Goal: Task Accomplishment & Management: Manage account settings

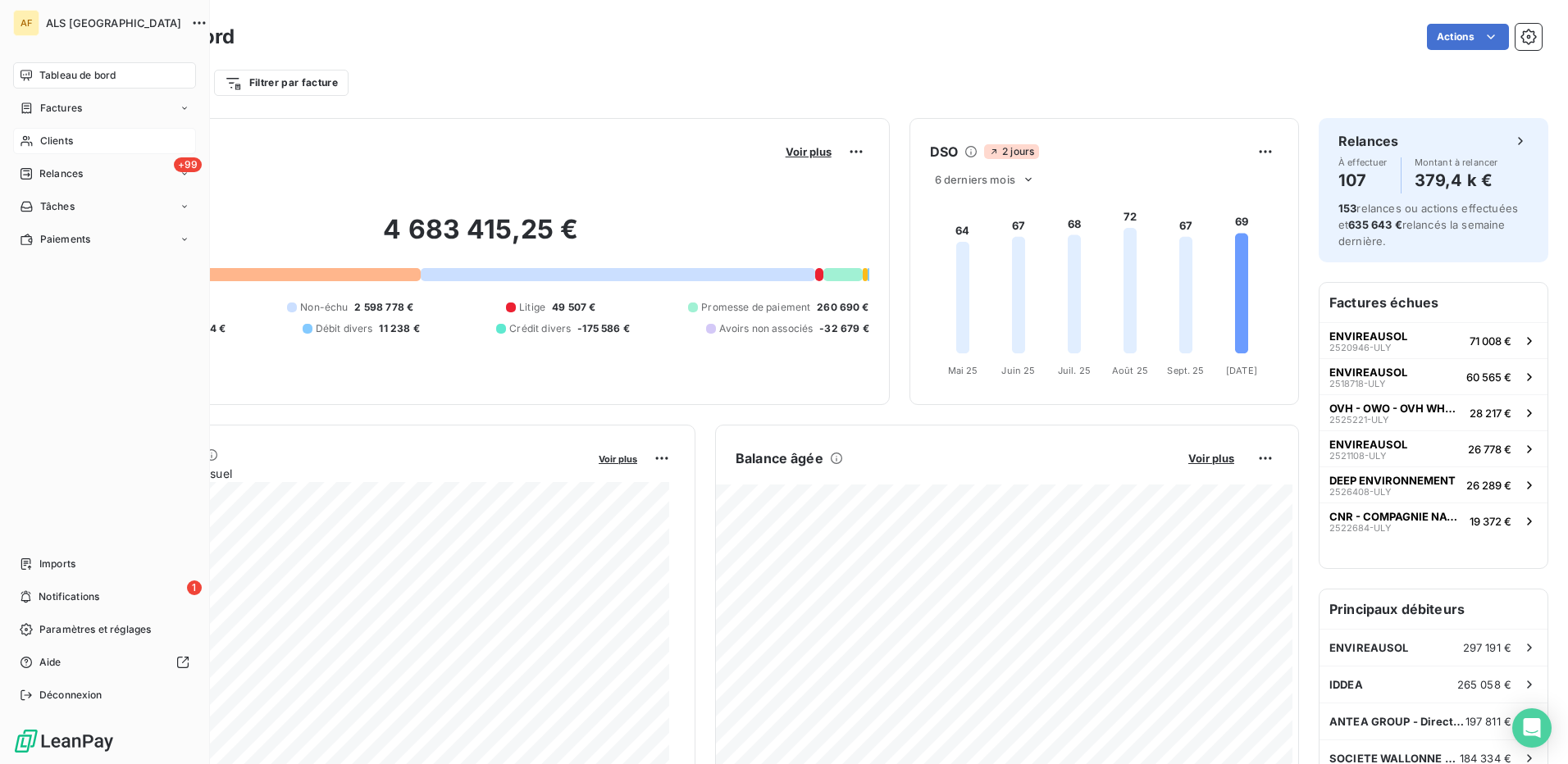
click at [71, 148] on div "Clients" at bounding box center [104, 141] width 183 height 26
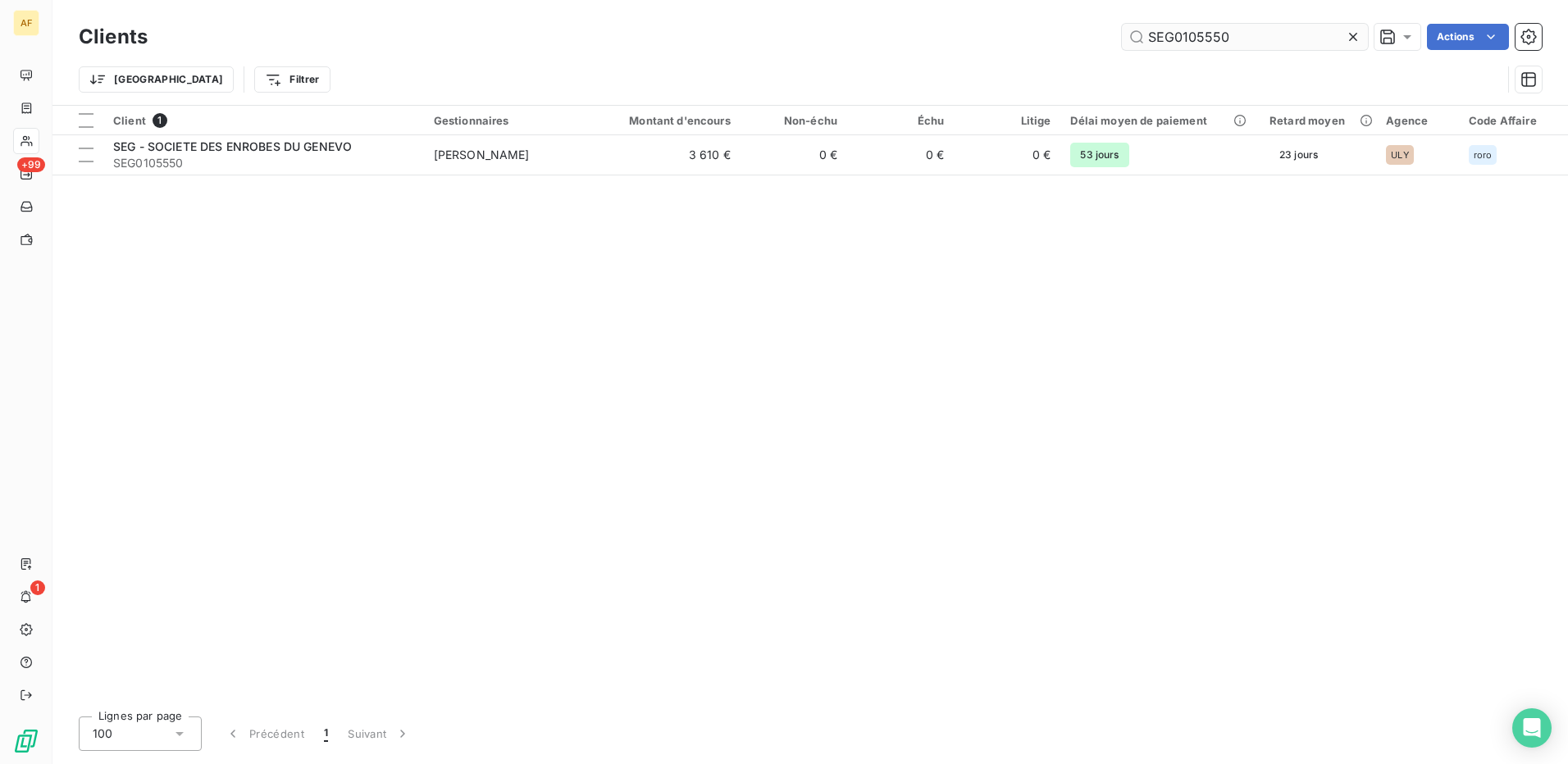
click at [1171, 38] on input "SEG0105550" at bounding box center [1245, 36] width 246 height 26
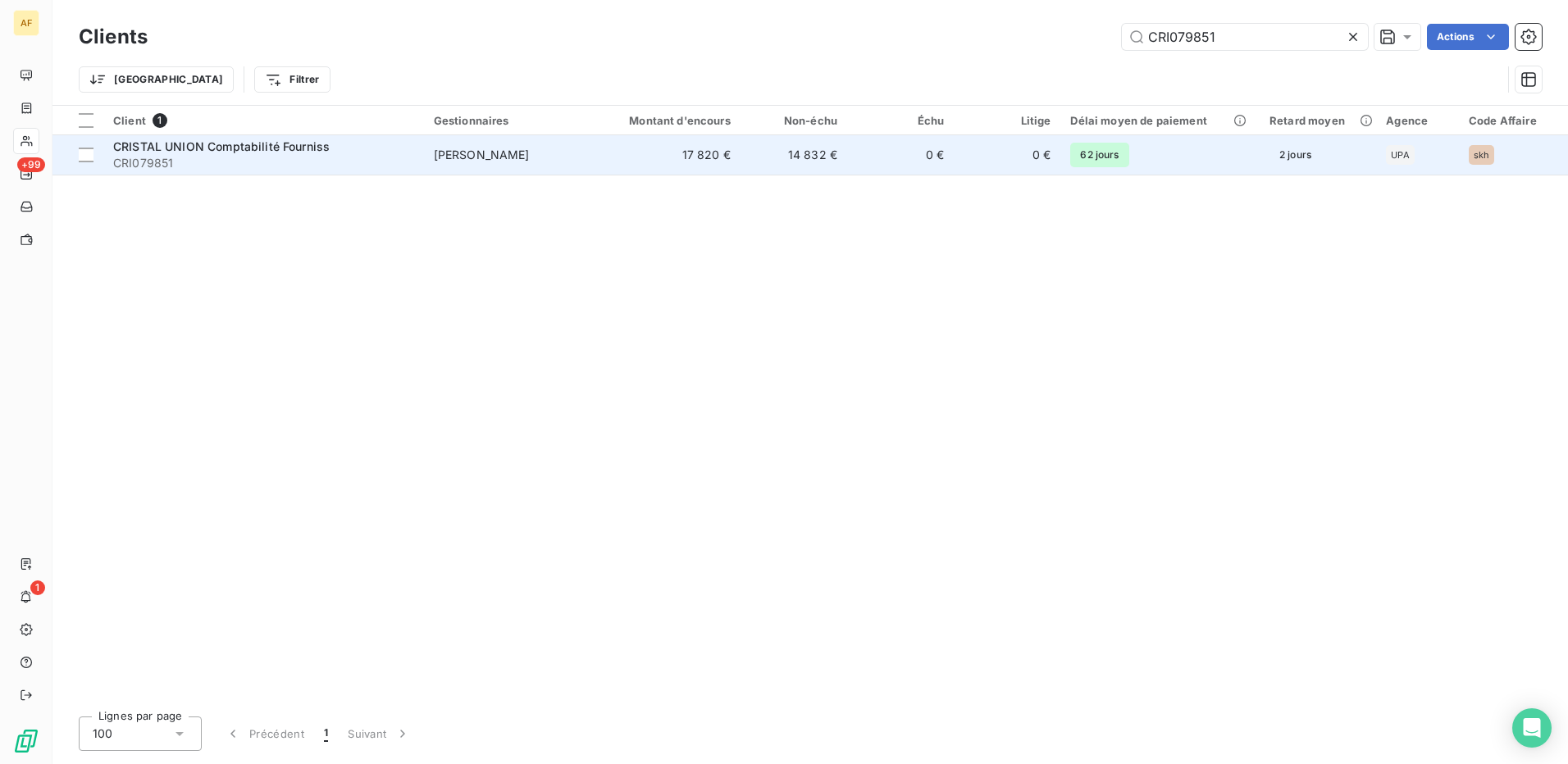
type input "CRI079851"
click at [255, 162] on span "CRI079851" at bounding box center [263, 162] width 301 height 16
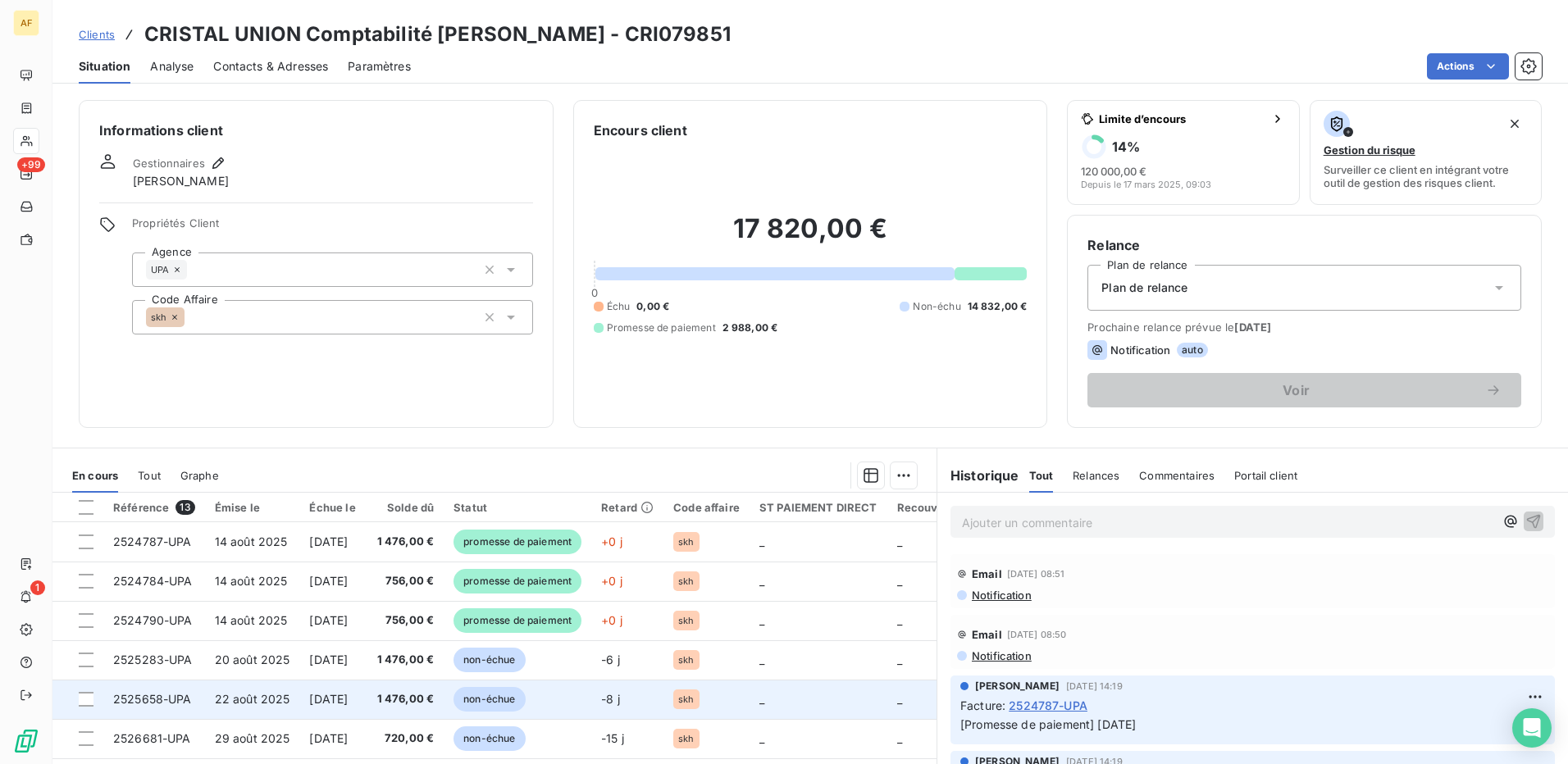
click at [94, 701] on td at bounding box center [77, 699] width 50 height 40
click at [82, 701] on div at bounding box center [87, 700] width 15 height 15
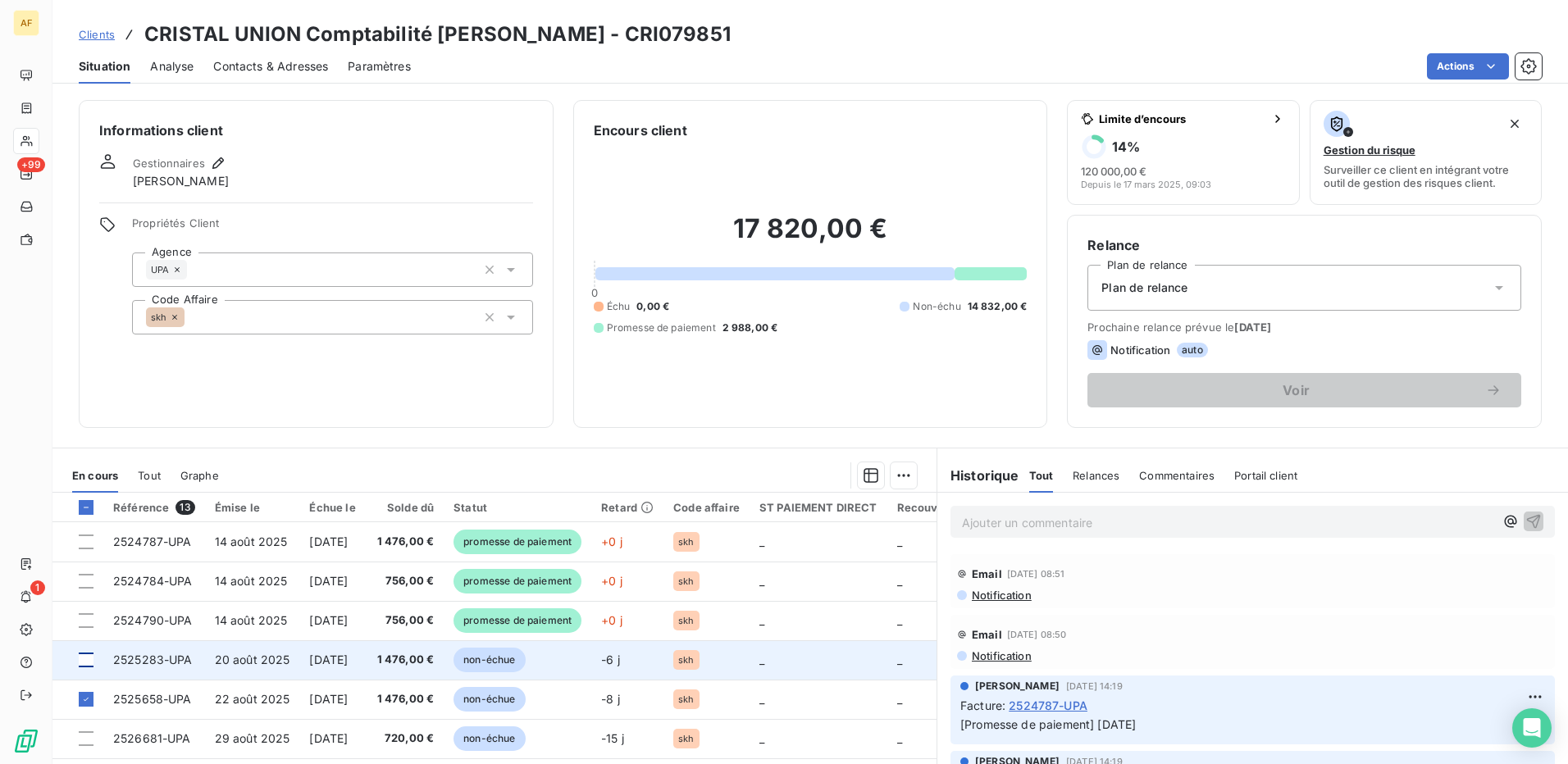
click at [88, 661] on div at bounding box center [87, 661] width 15 height 15
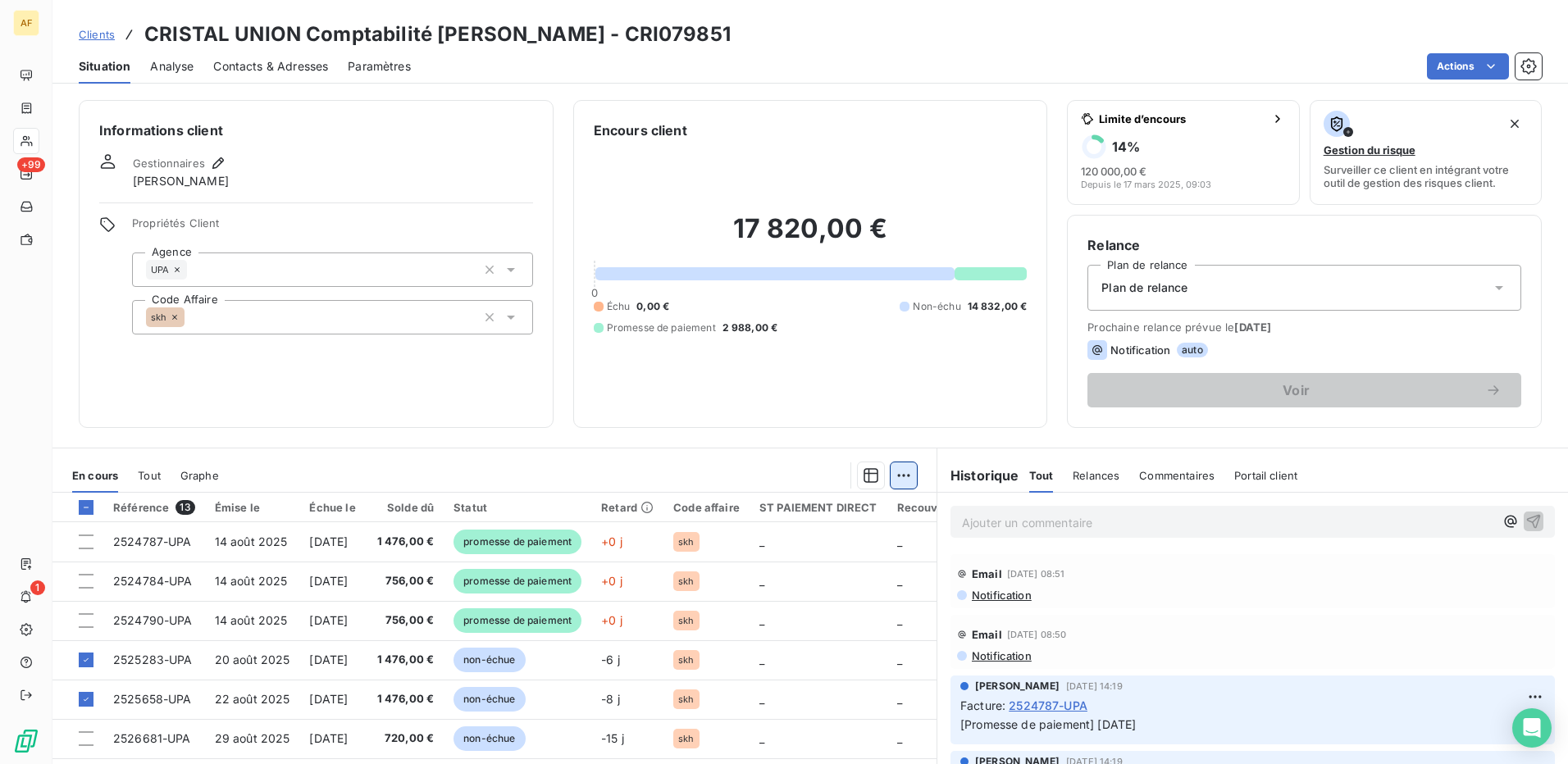
click at [898, 479] on html "AF +99 1 Clients CRISTAL UNION Comptabilité Fourniss - CRI079851 Situation Anal…" at bounding box center [784, 382] width 1568 height 764
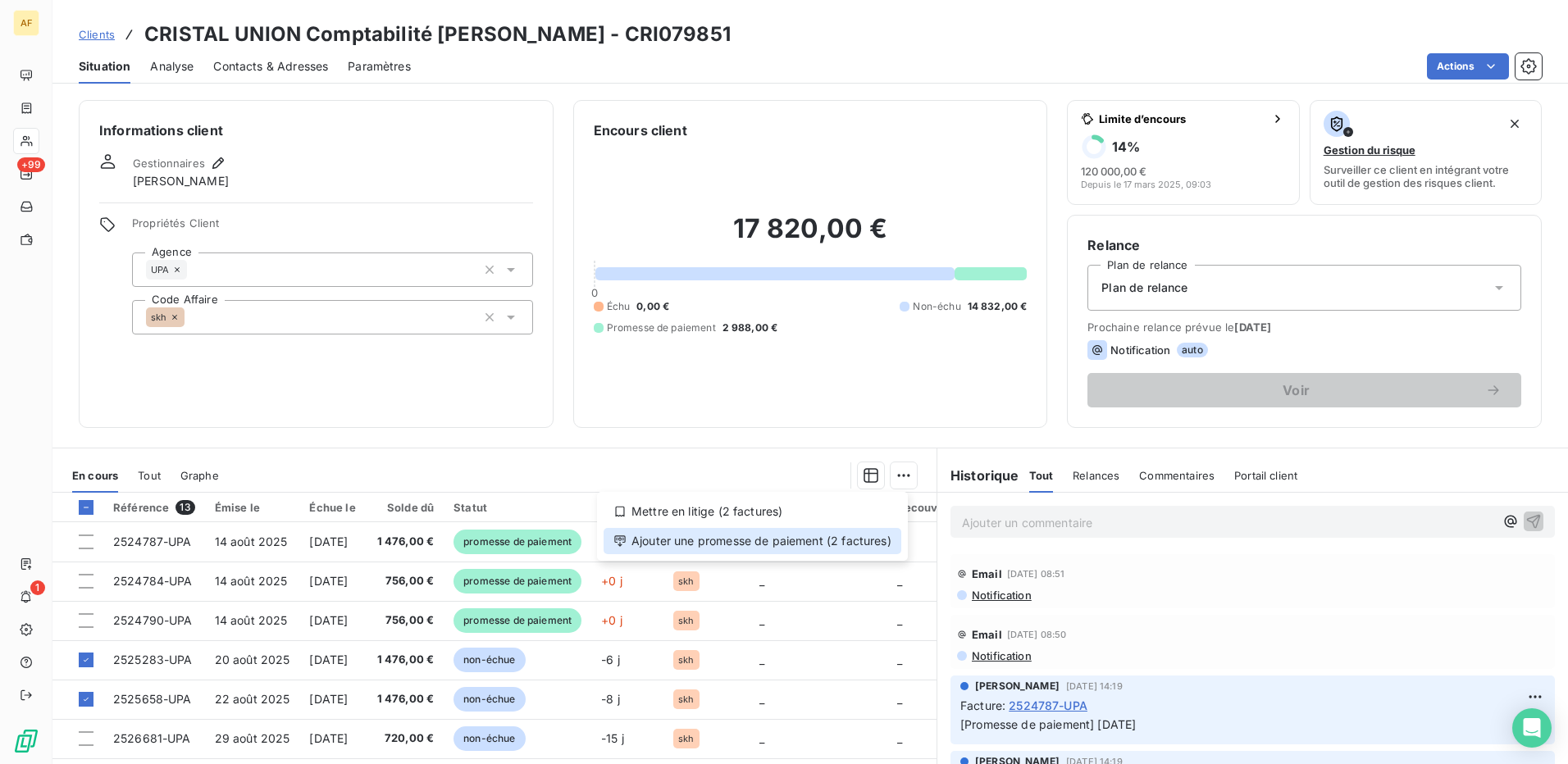
click at [881, 550] on div "Ajouter une promesse de paiement (2 factures)" at bounding box center [752, 541] width 298 height 26
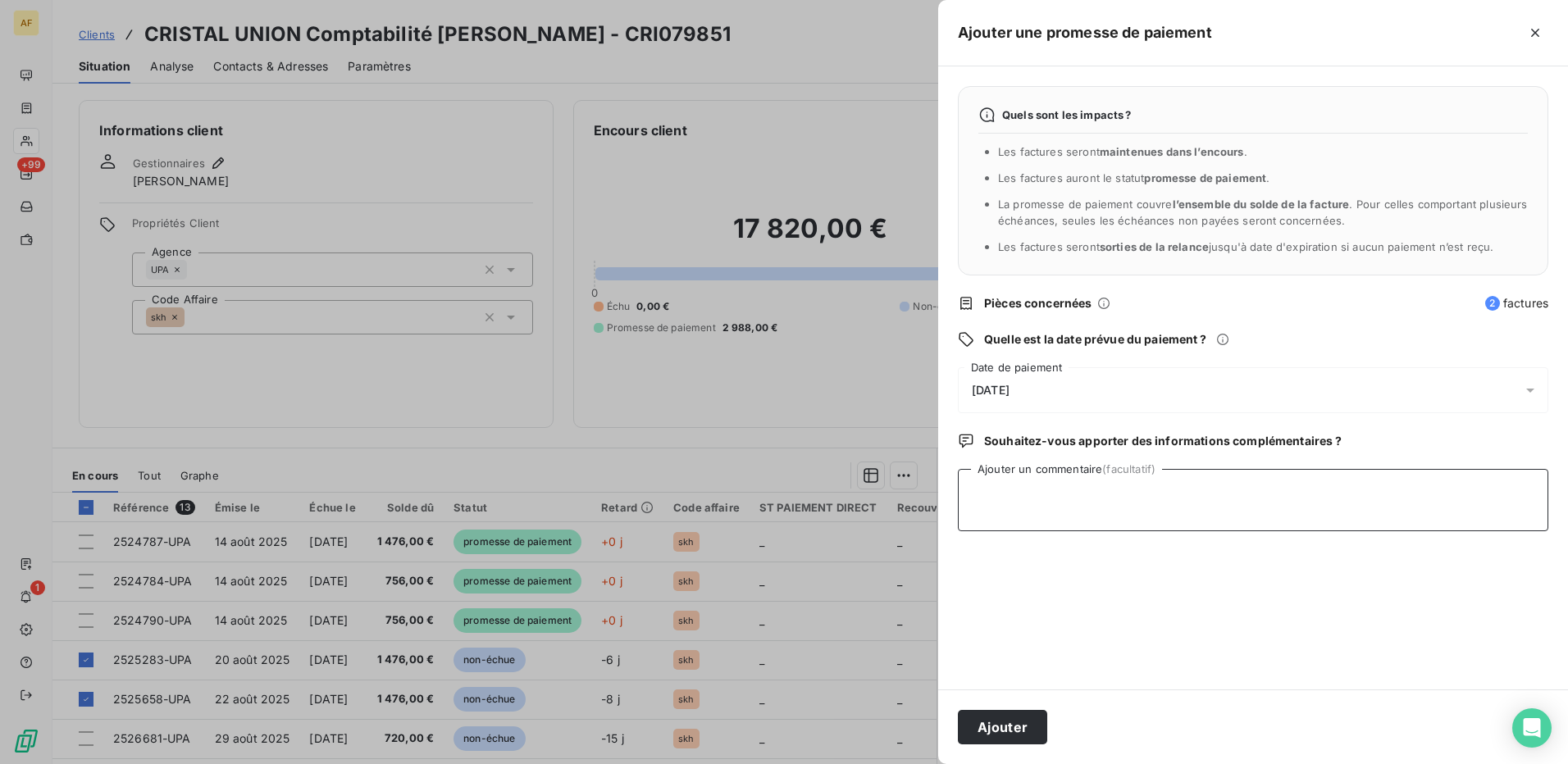
click at [1065, 517] on textarea "Ajouter un commentaire (facultatif)" at bounding box center [1253, 500] width 591 height 62
type textarea "[DATE]"
click at [1042, 385] on div "[DATE]" at bounding box center [1253, 390] width 591 height 46
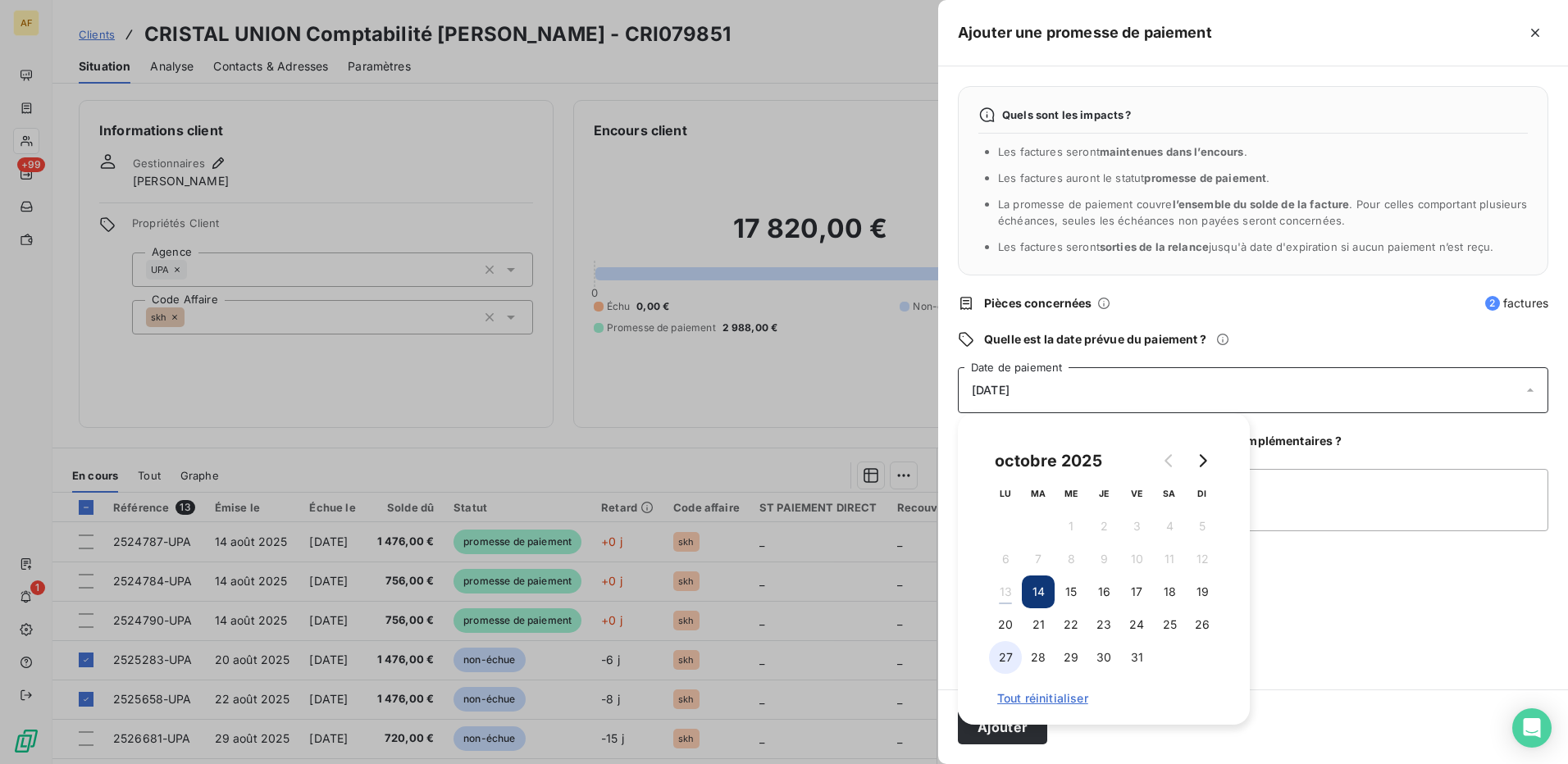
click at [1009, 660] on button "27" at bounding box center [1005, 657] width 33 height 33
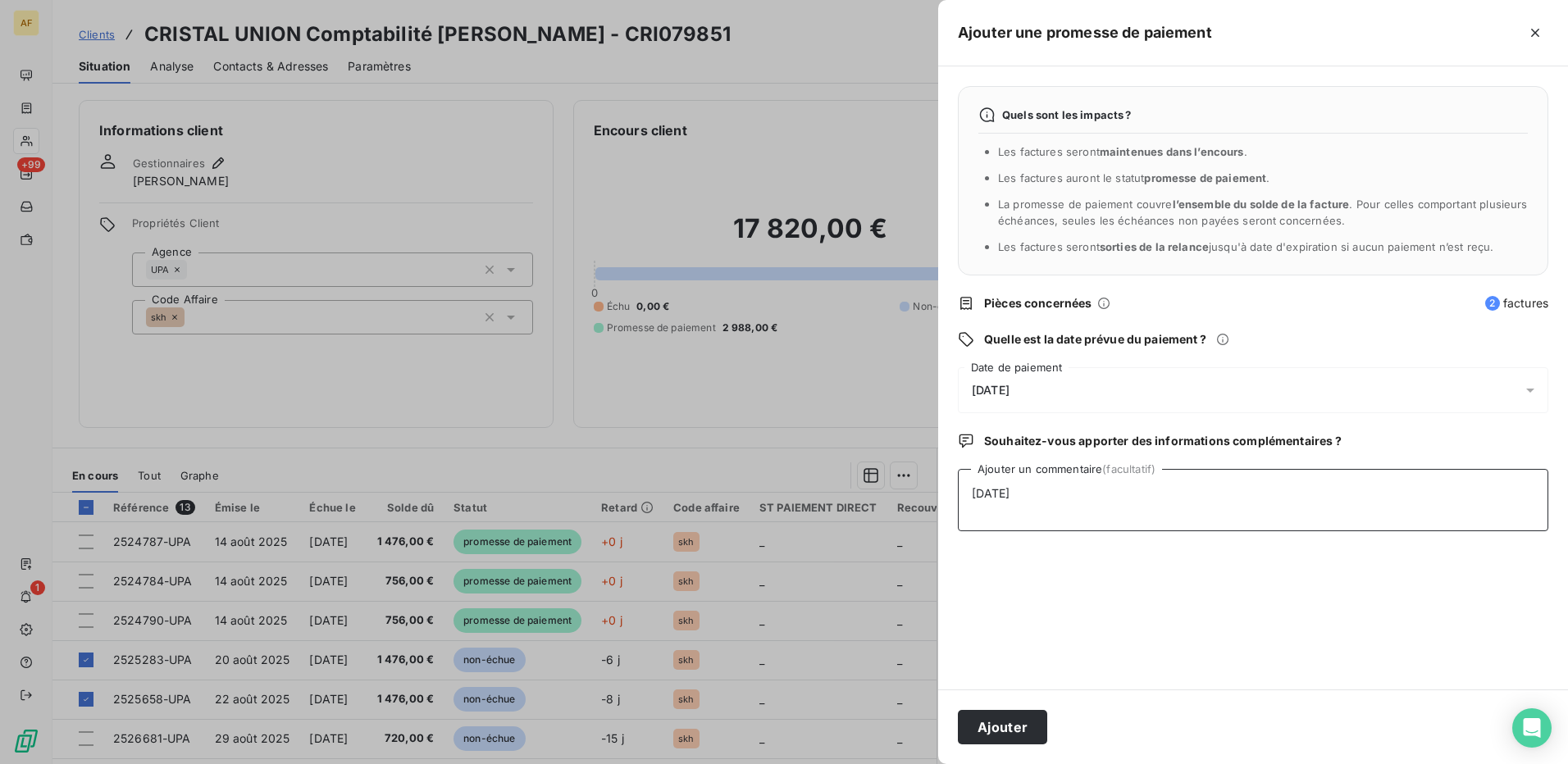
click at [1341, 532] on textarea "[DATE]" at bounding box center [1253, 500] width 591 height 62
click at [990, 726] on button "Ajouter" at bounding box center [1002, 727] width 89 height 34
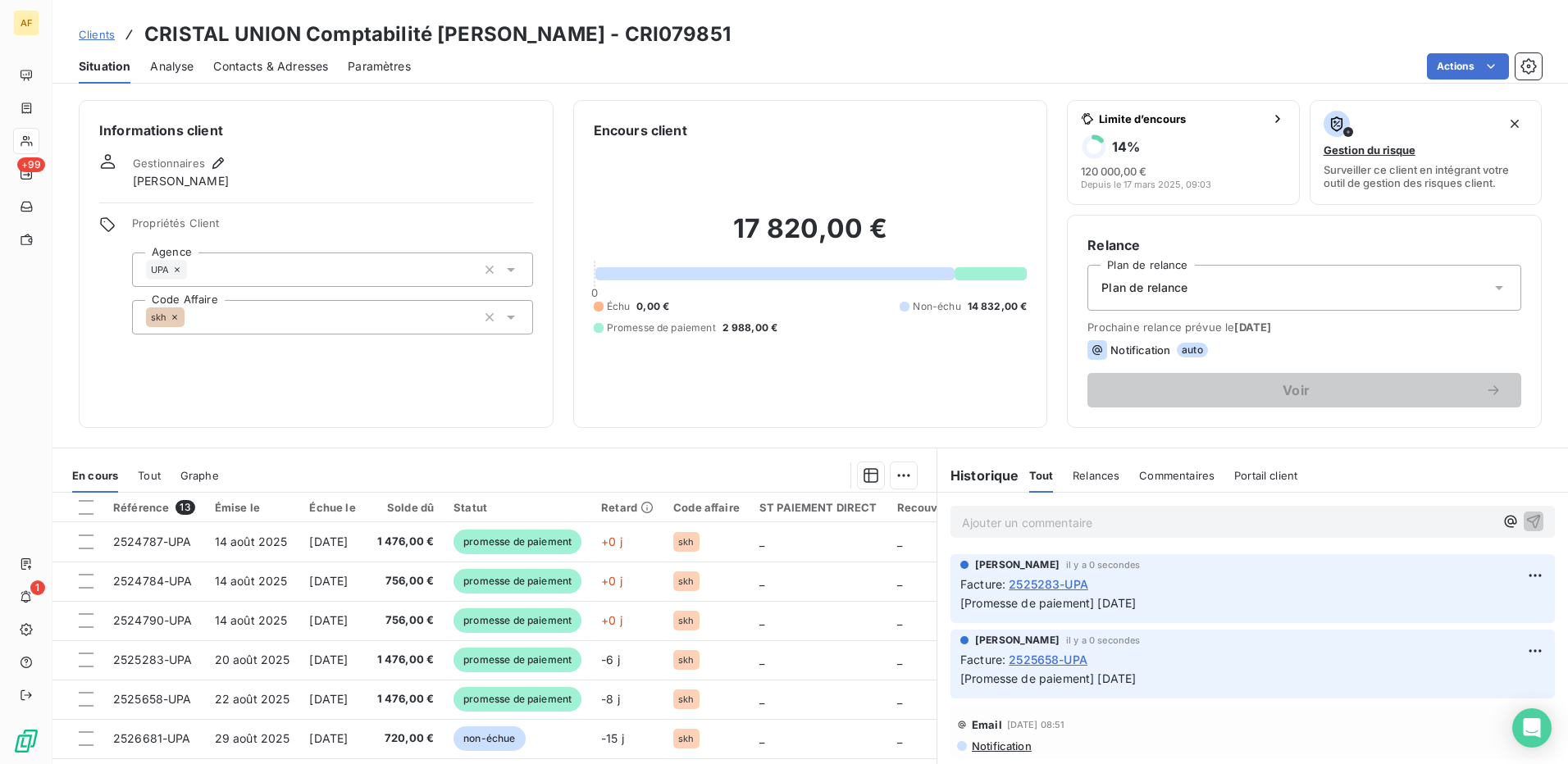
click at [383, 387] on div "Informations client Gestionnaires Léna Soukharevskoff Propriétés Client Agence …" at bounding box center [316, 264] width 475 height 328
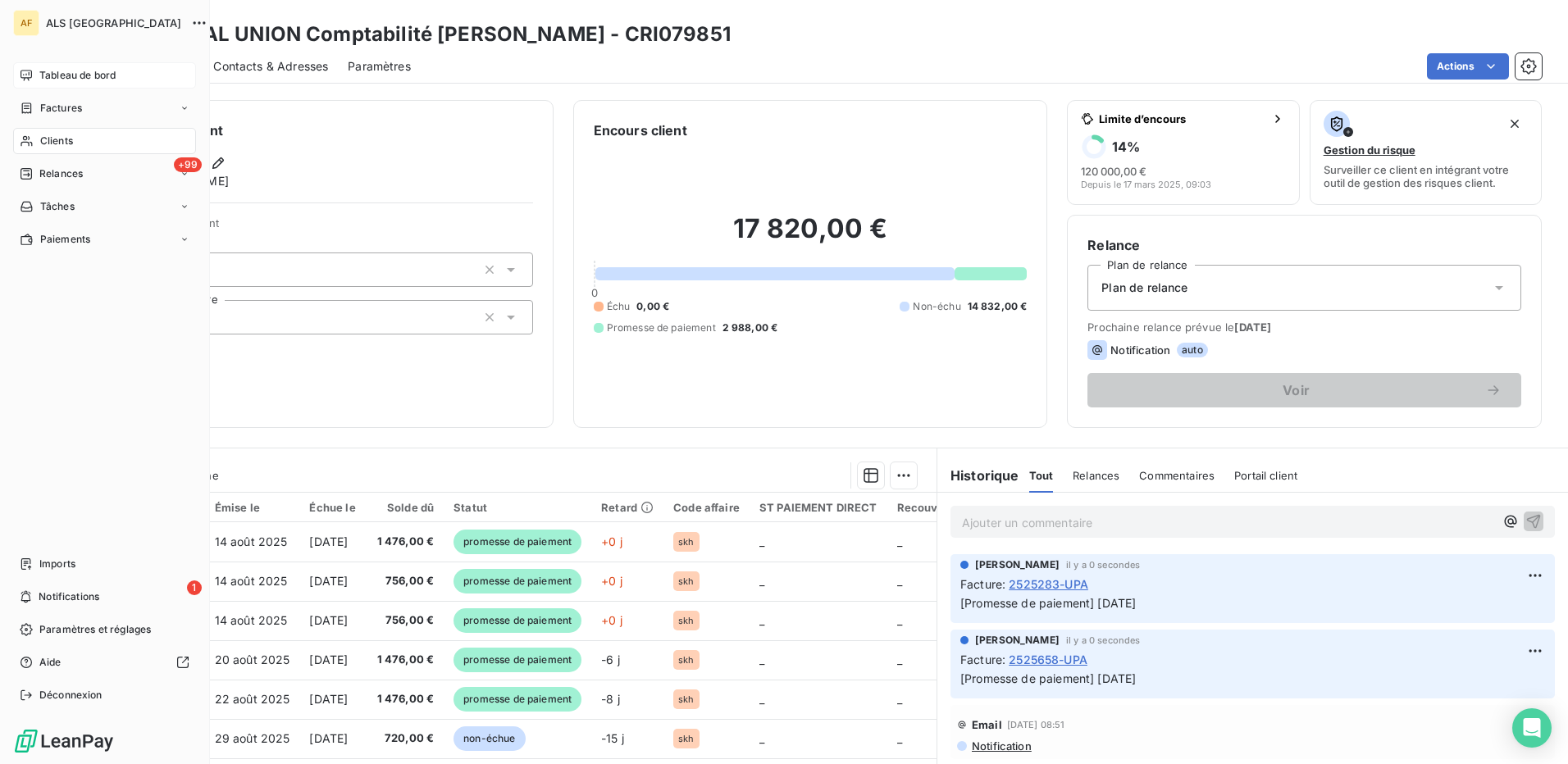
click at [70, 76] on span "Tableau de bord" at bounding box center [77, 76] width 77 height 15
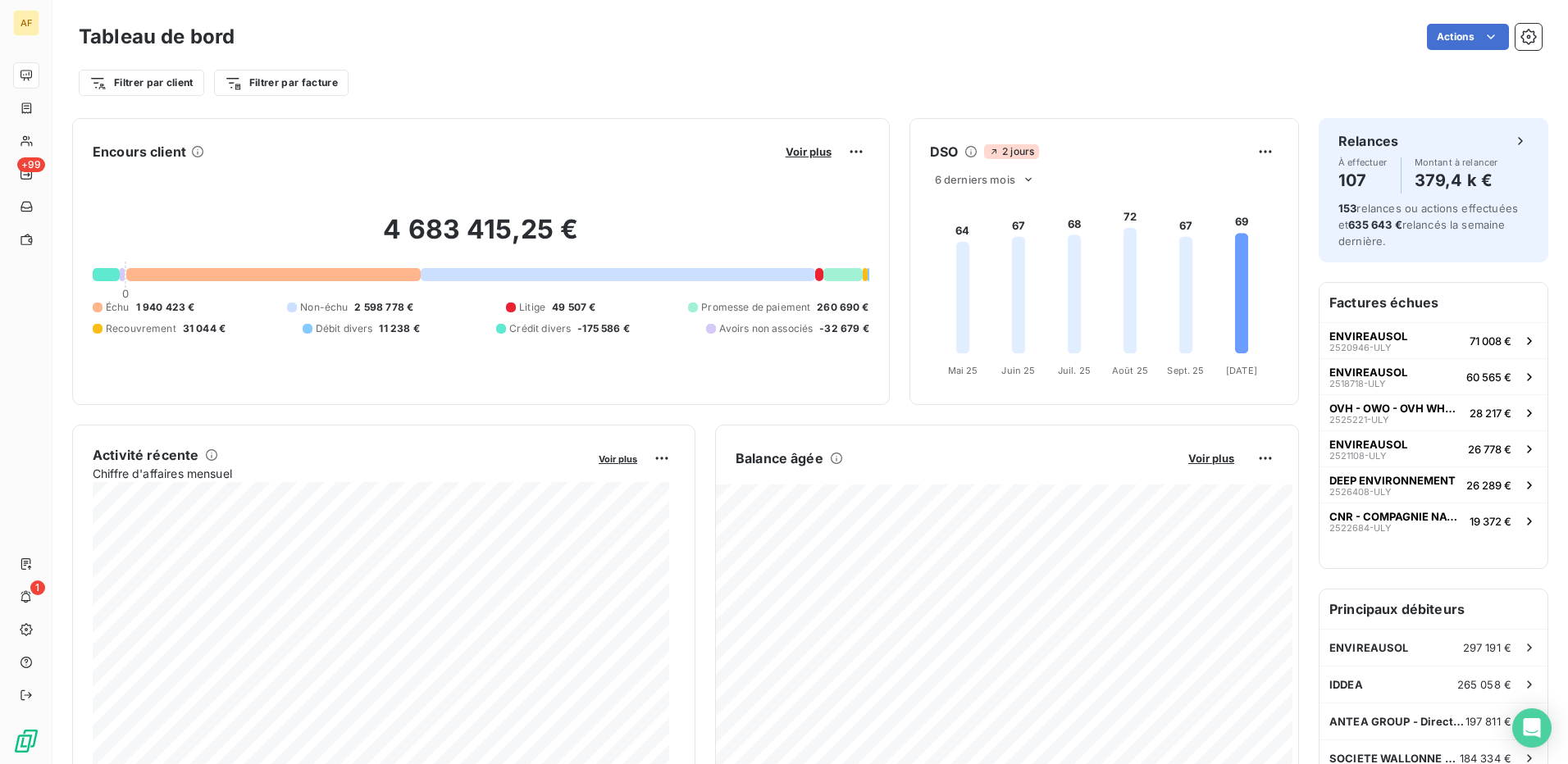
click at [324, 381] on div "4 683 415,25 € 0 Échu 1 940 423 € Non-échu 2 598 778 € Litige 49 507 € Promesse…" at bounding box center [481, 274] width 777 height 220
click at [404, 50] on div "Tableau de bord Actions" at bounding box center [811, 36] width 1464 height 34
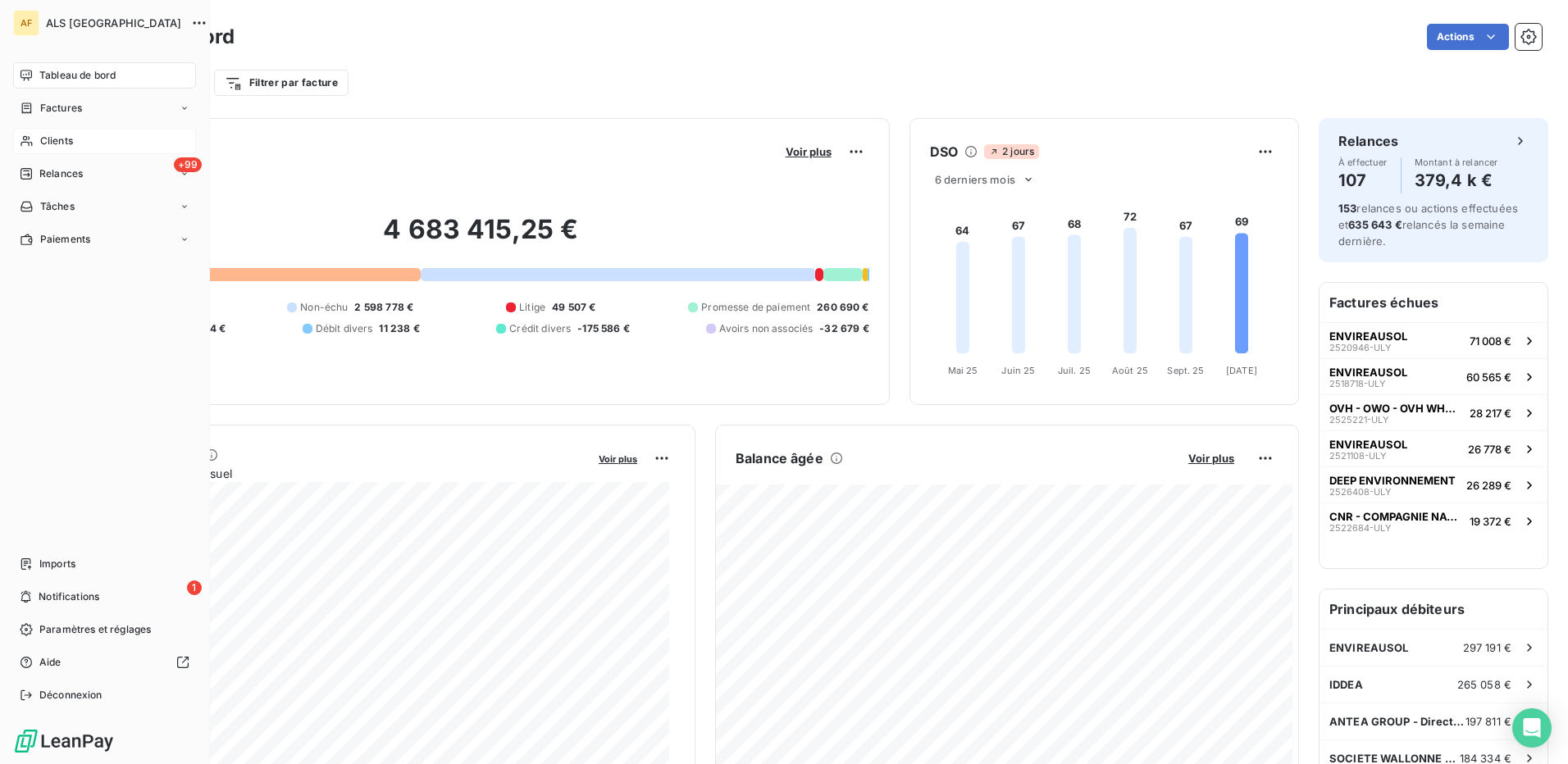
click at [68, 143] on span "Clients" at bounding box center [56, 141] width 33 height 15
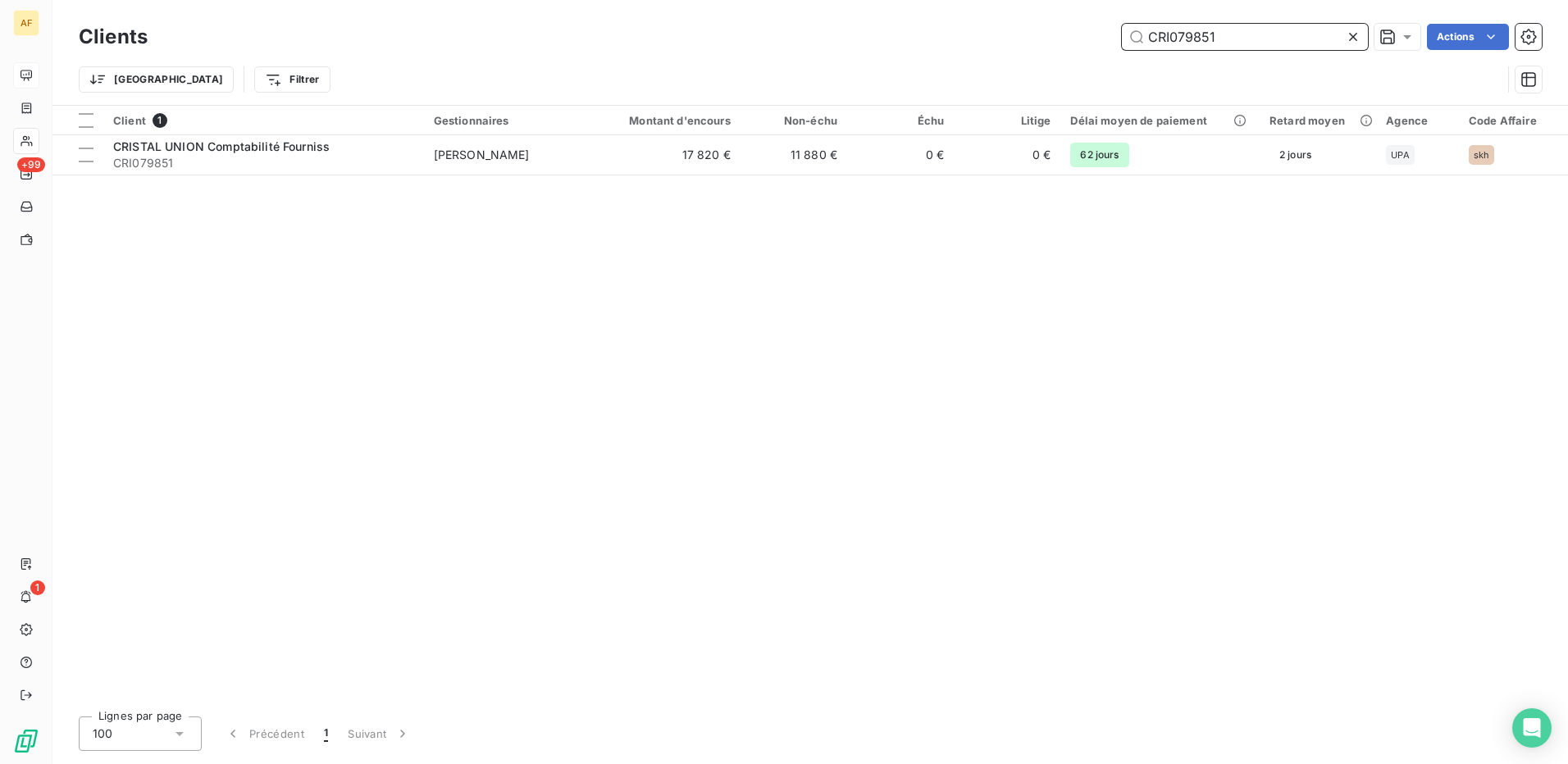
click at [1163, 33] on input "CRI079851" at bounding box center [1245, 36] width 246 height 26
drag, startPoint x: 1163, startPoint y: 33, endPoint x: 1151, endPoint y: 35, distance: 12.2
click at [1151, 35] on input "CRI079851" at bounding box center [1245, 36] width 246 height 26
click at [1151, 36] on input "CRI079851" at bounding box center [1245, 36] width 246 height 26
paste input "REC0103306"
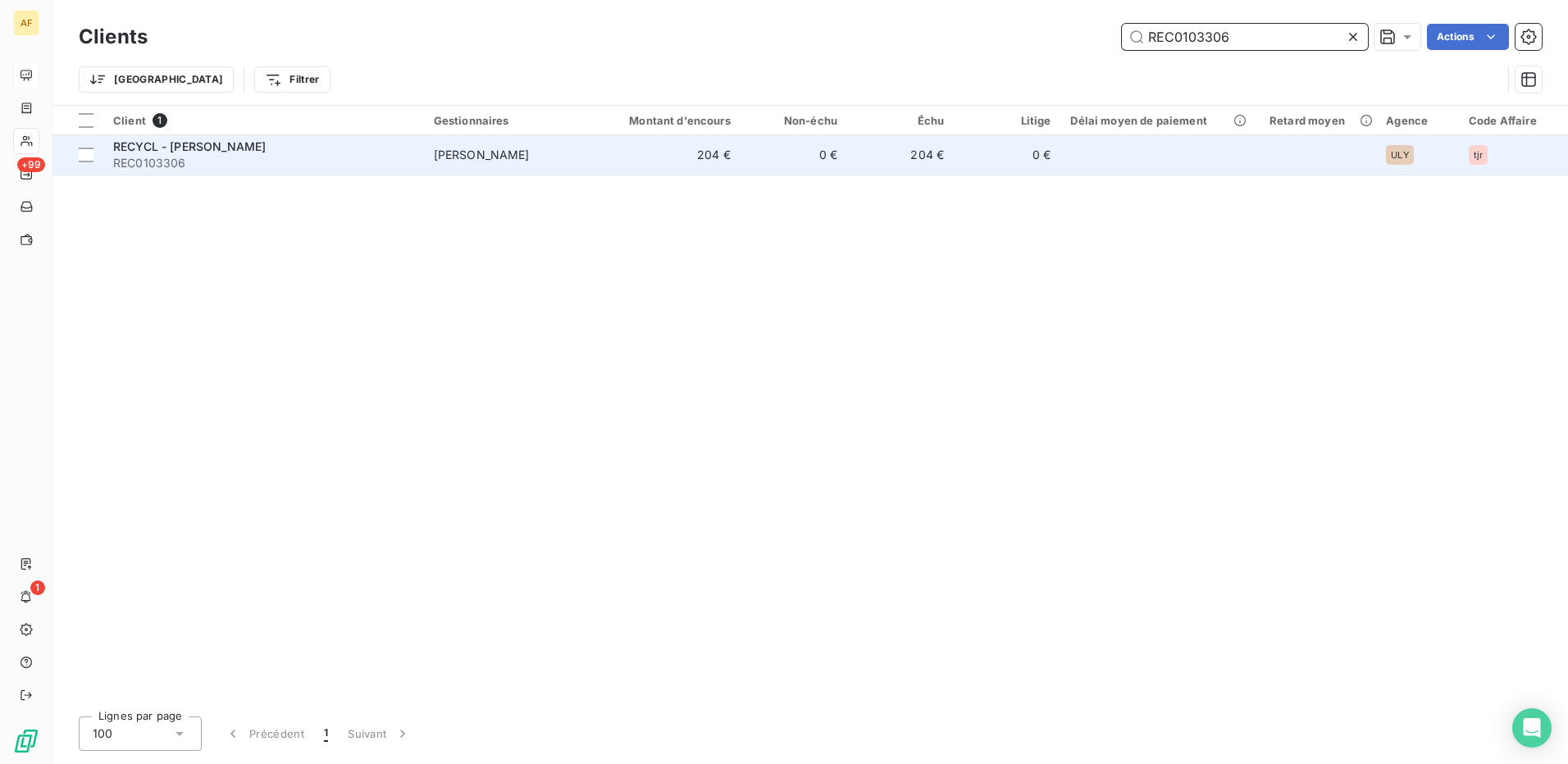
type input "REC0103306"
click at [318, 148] on div "RECYCL - [PERSON_NAME]" at bounding box center [263, 146] width 301 height 16
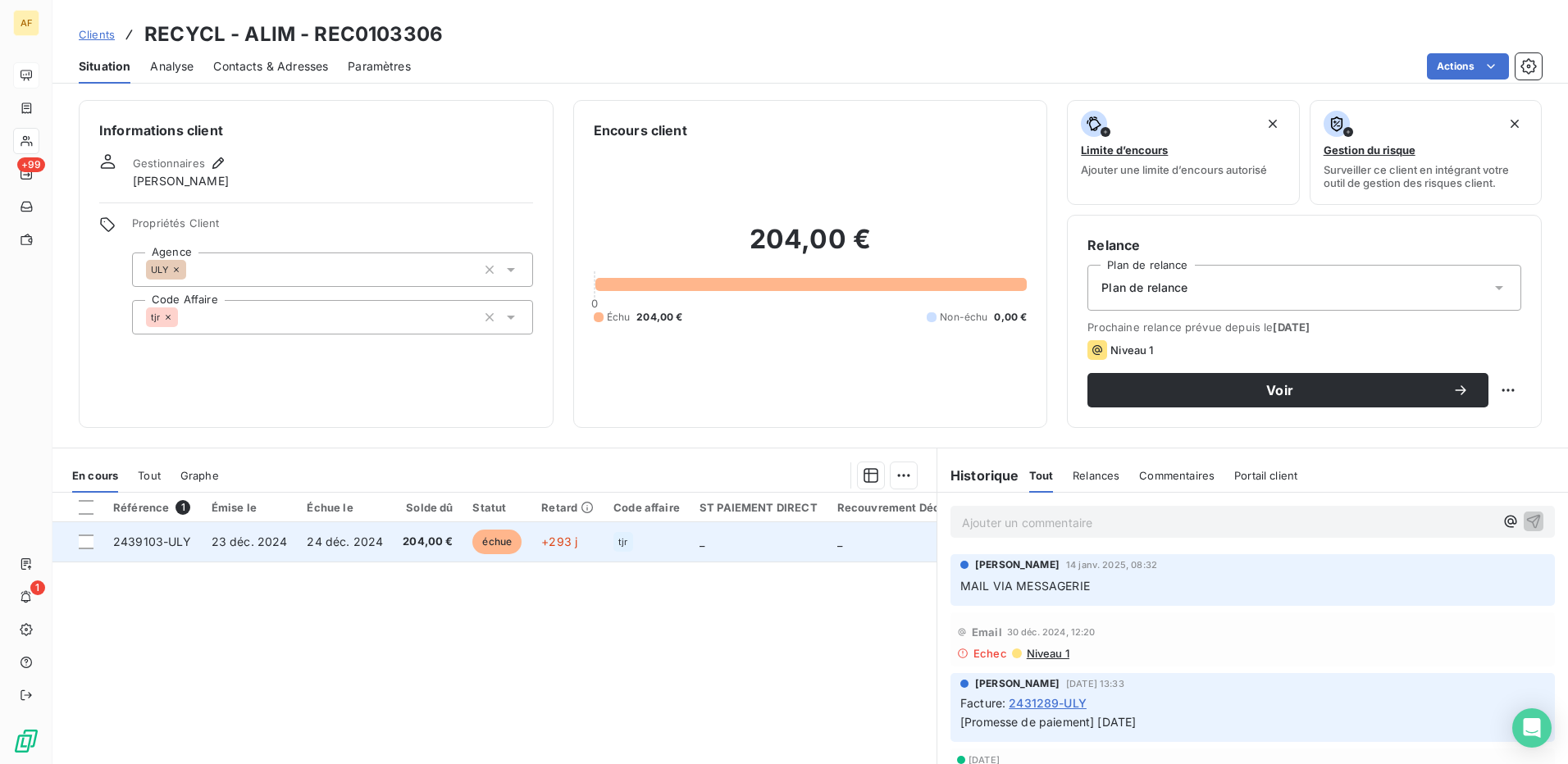
click at [238, 544] on span "23 déc. 2024" at bounding box center [249, 541] width 77 height 14
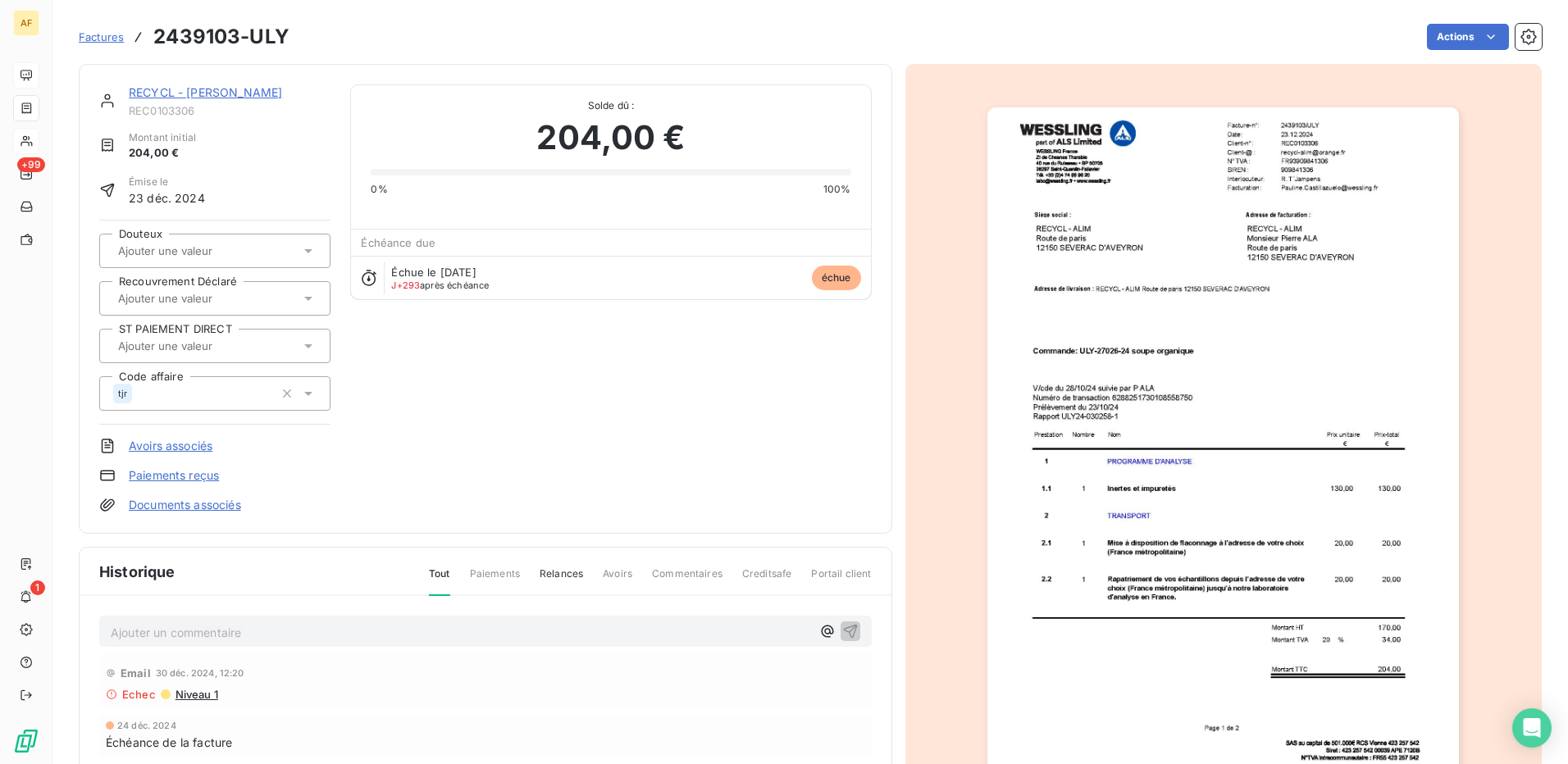
click at [181, 295] on input "text" at bounding box center [199, 299] width 165 height 15
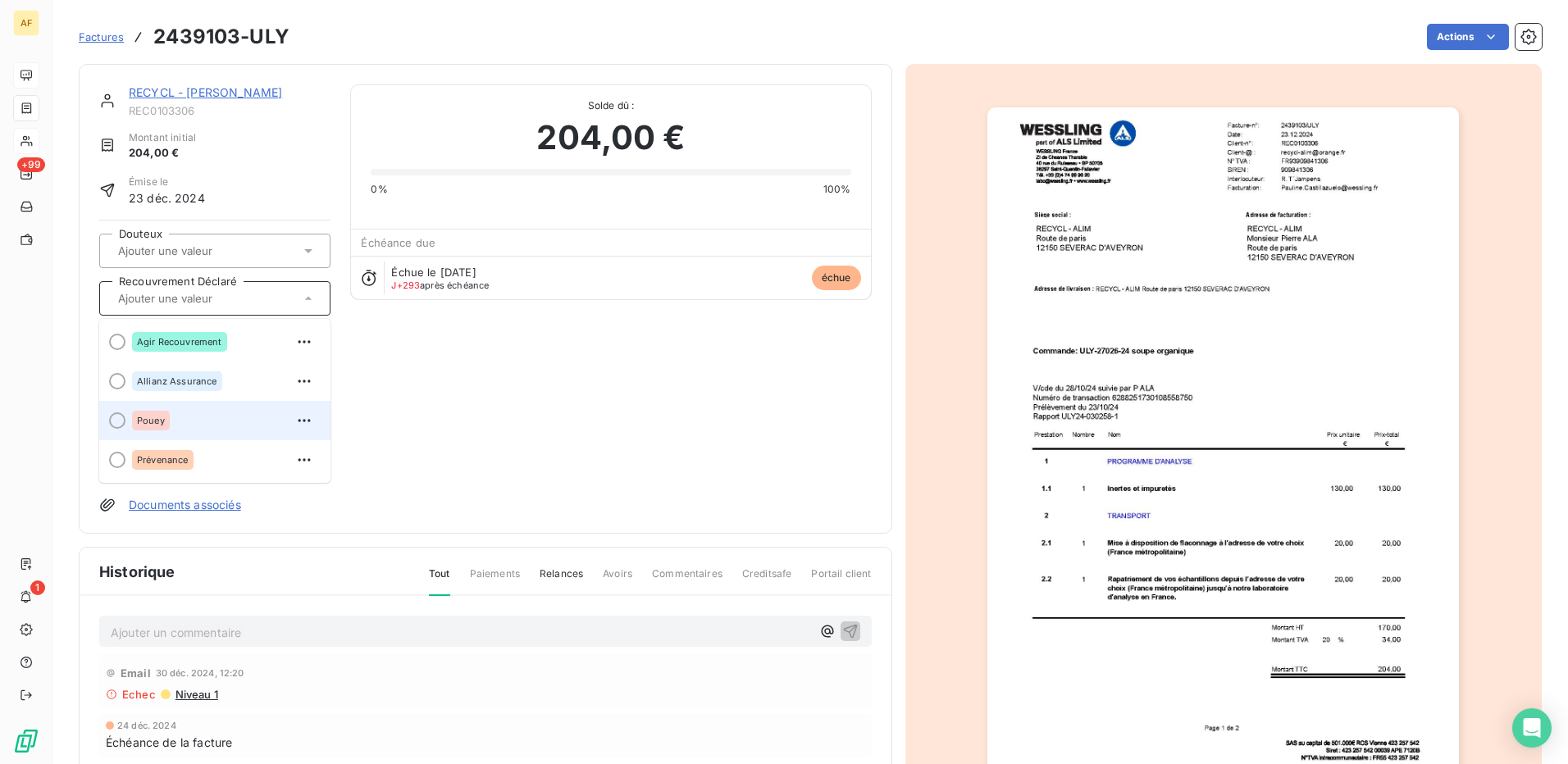
click at [136, 422] on div "Pouey" at bounding box center [151, 420] width 38 height 19
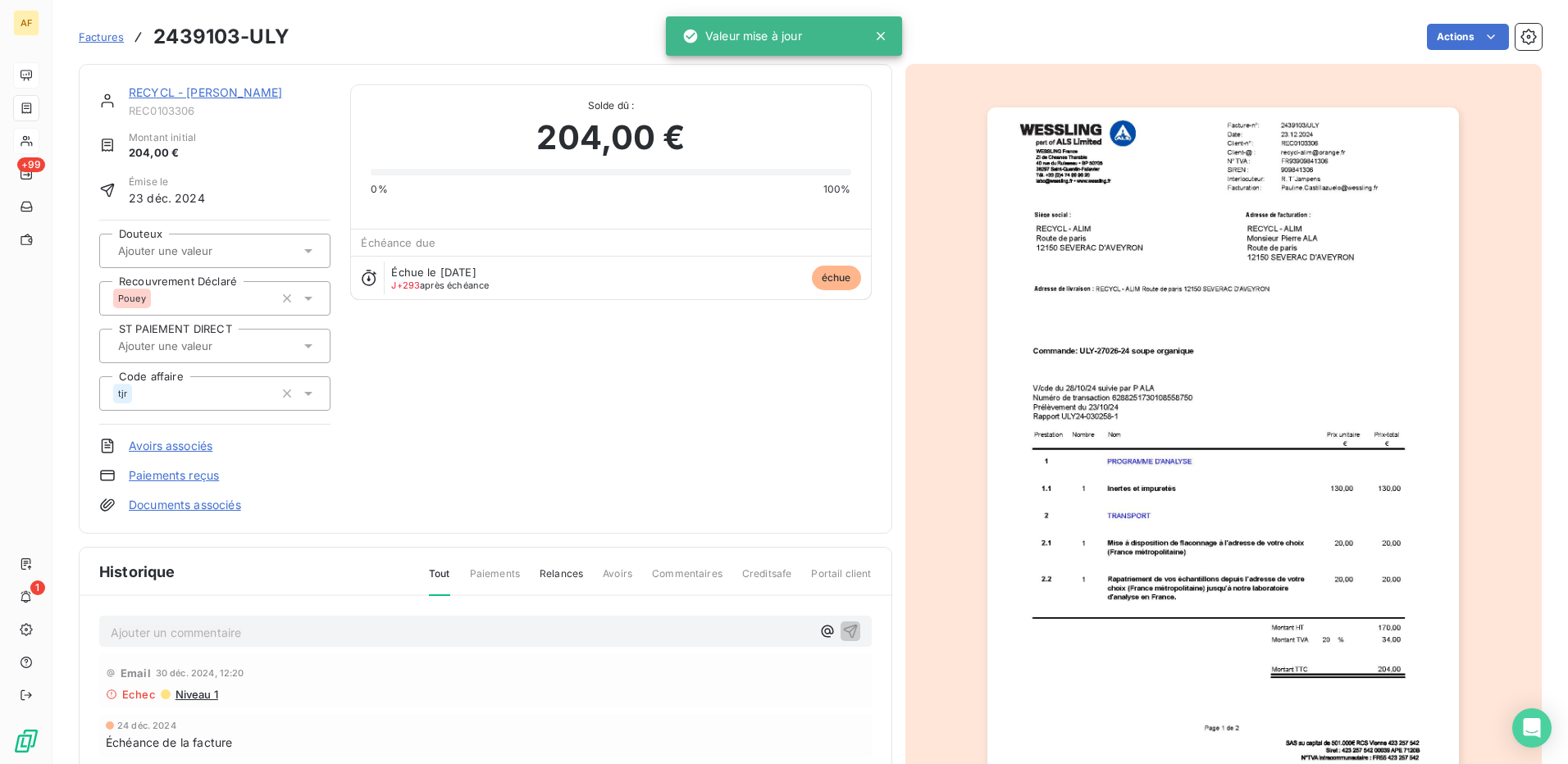
click at [598, 408] on div "RECYCL - ALIM REC0103306 Montant initial 204,00 € Émise le [DATE] Douteux Recou…" at bounding box center [486, 299] width 773 height 429
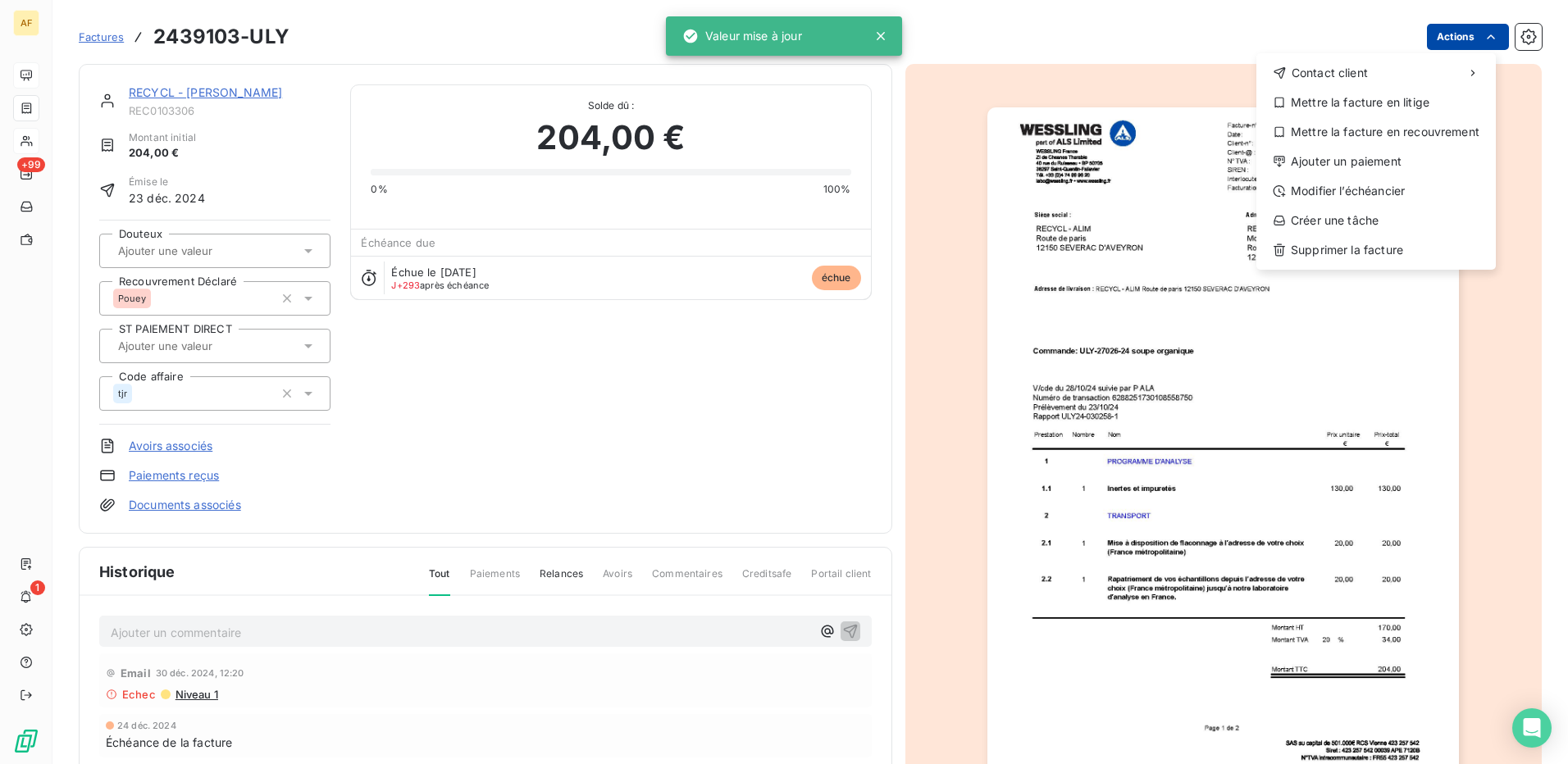
click at [1469, 31] on html "AF +99 1 Factures 2439103-ULY Actions Contact client Mettre la facture en litig…" at bounding box center [784, 382] width 1568 height 764
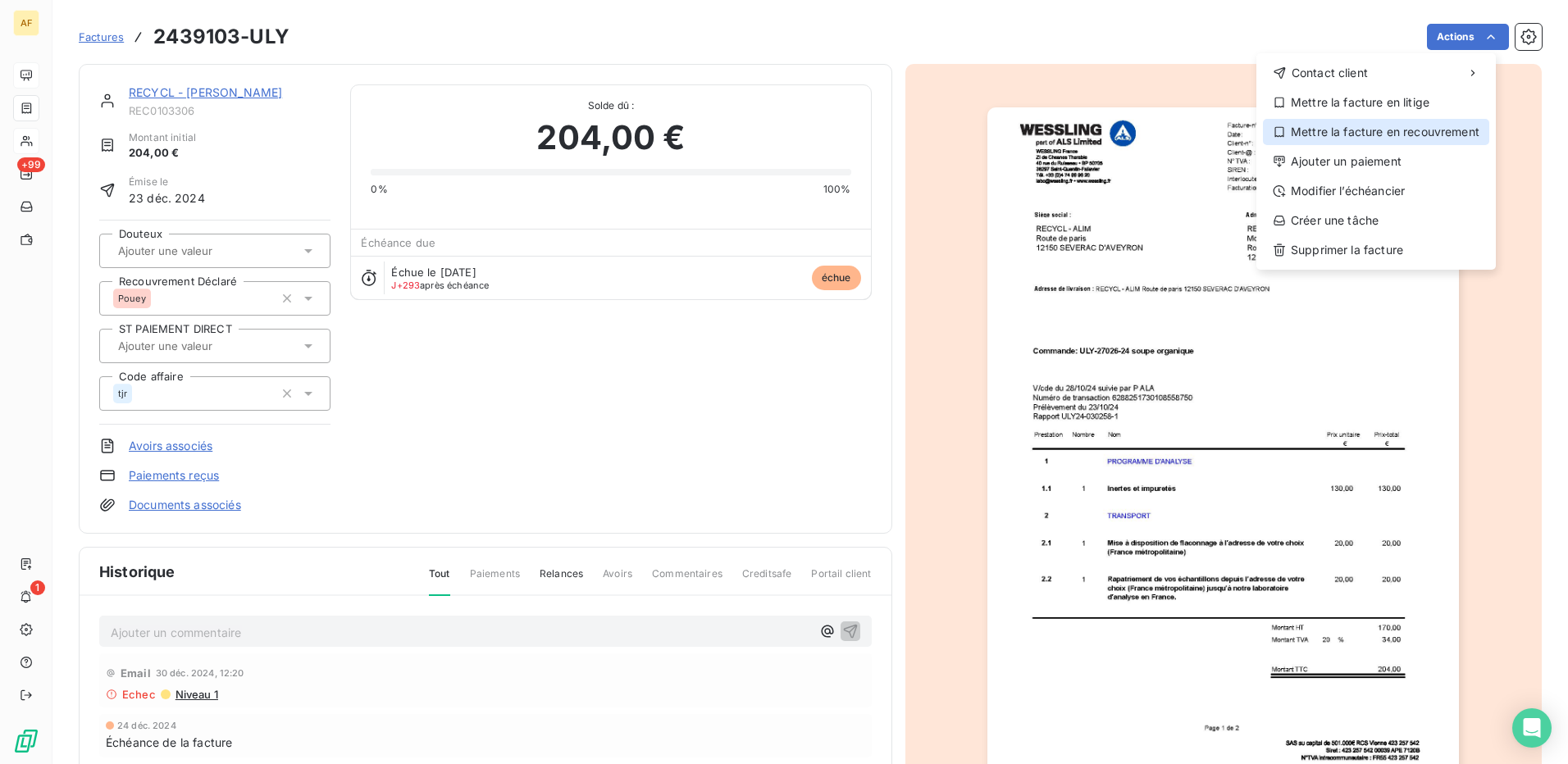
click at [1368, 124] on div "Mettre la facture en recouvrement" at bounding box center [1376, 131] width 226 height 26
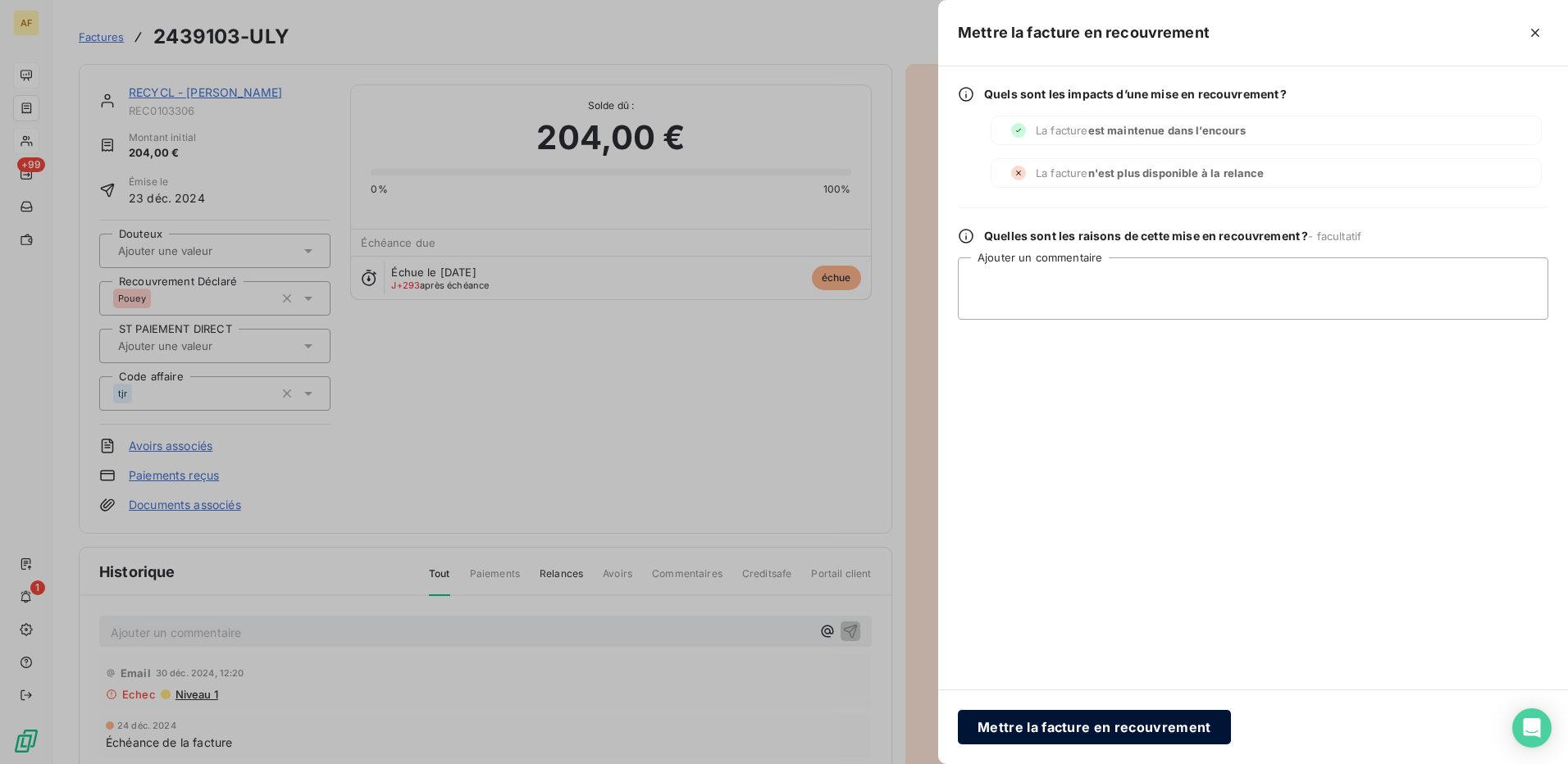
click at [1098, 734] on button "Mettre la facture en recouvrement" at bounding box center [1094, 727] width 274 height 34
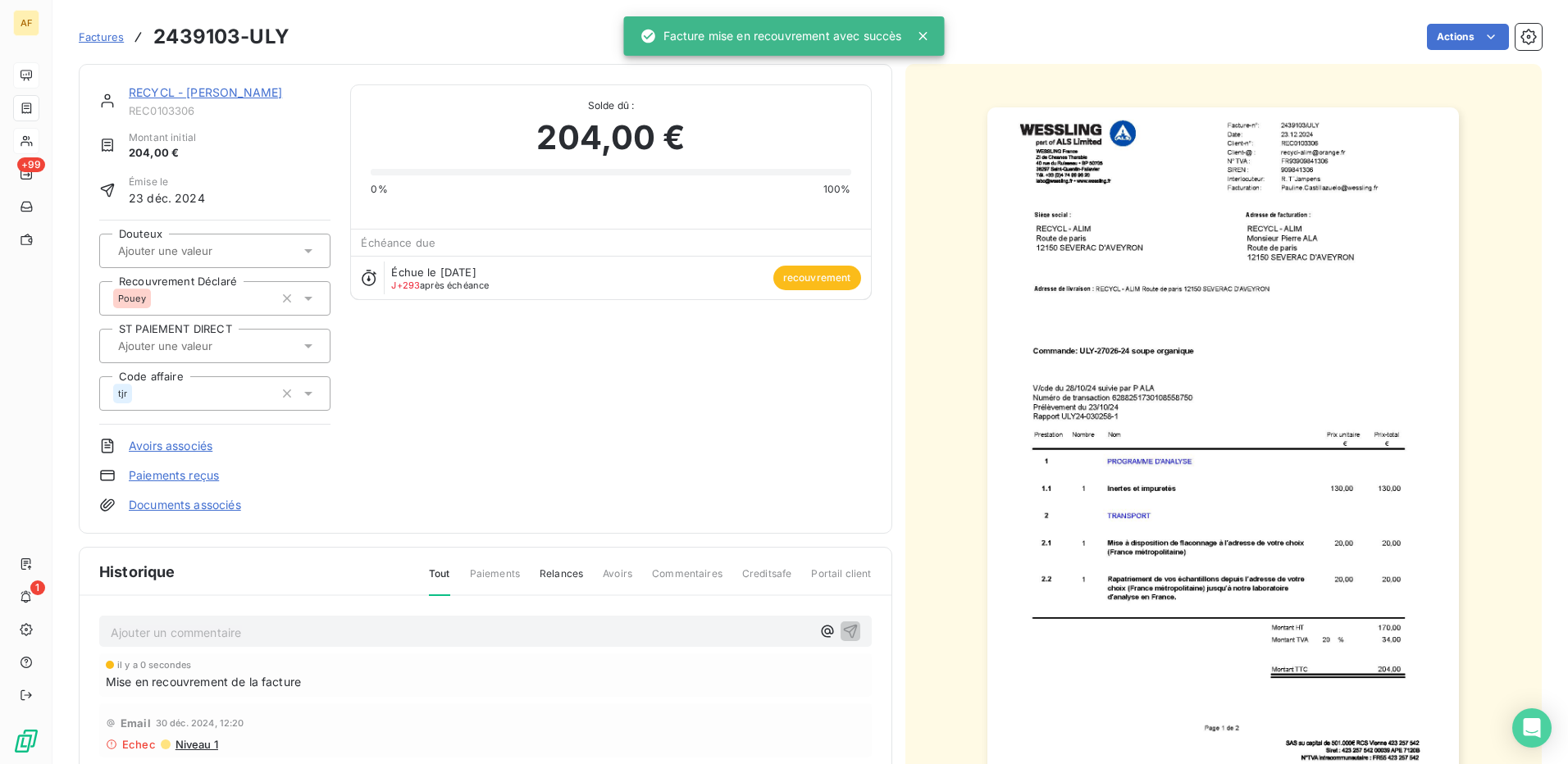
drag, startPoint x: 499, startPoint y: 403, endPoint x: 470, endPoint y: 393, distance: 30.7
click at [496, 401] on div "RECYCL - ALIM REC0103306 Montant initial 204,00 € Émise le [DATE] Douteux Recou…" at bounding box center [486, 299] width 773 height 429
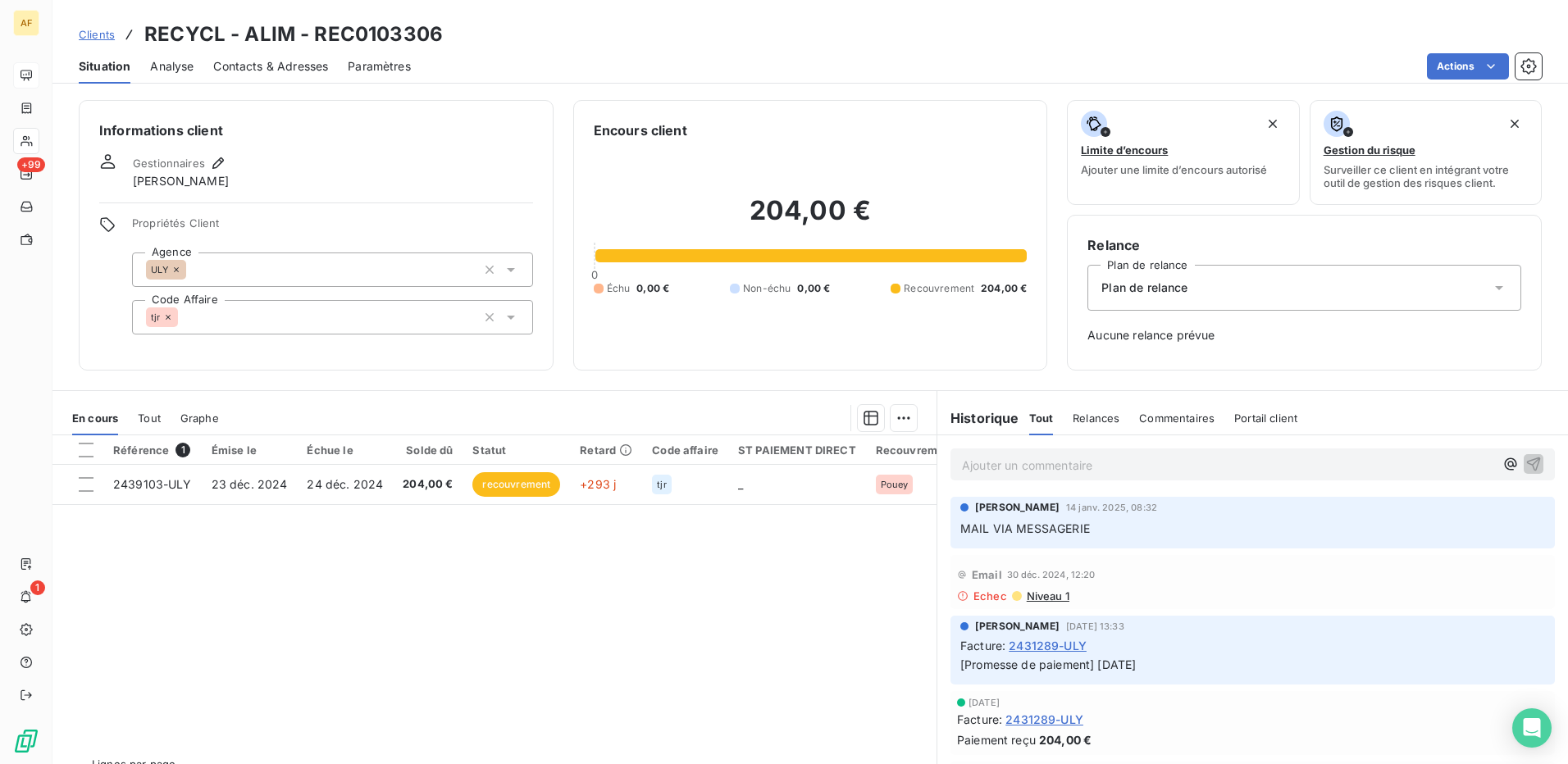
click at [295, 360] on div "Informations client Gestionnaires [PERSON_NAME] Propriétés Client Agence ULY Co…" at bounding box center [316, 236] width 475 height 271
